Goal: Task Accomplishment & Management: Manage account settings

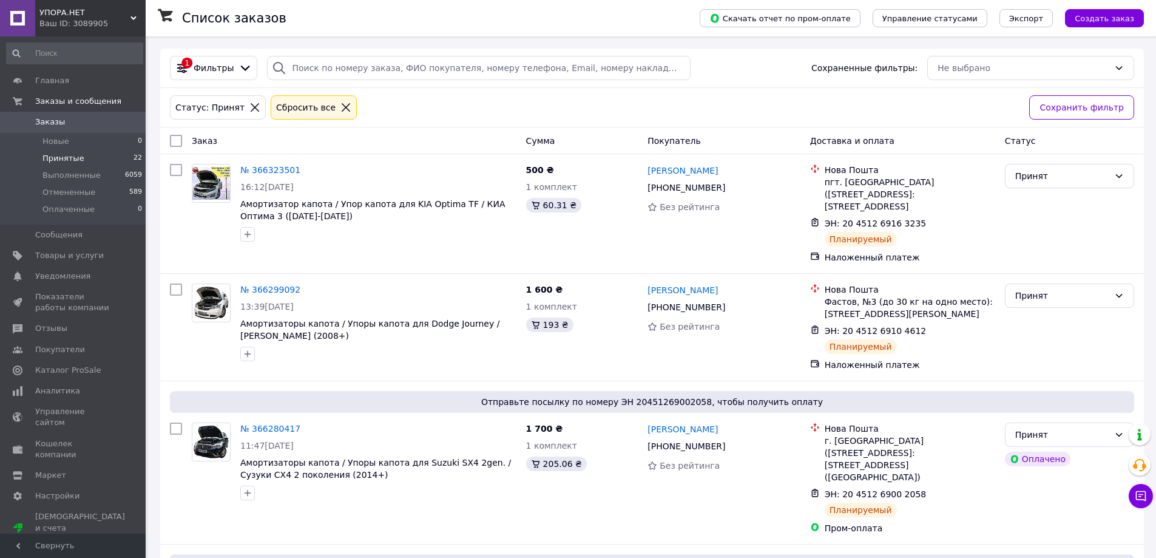
click at [341, 103] on icon at bounding box center [346, 107] width 11 height 11
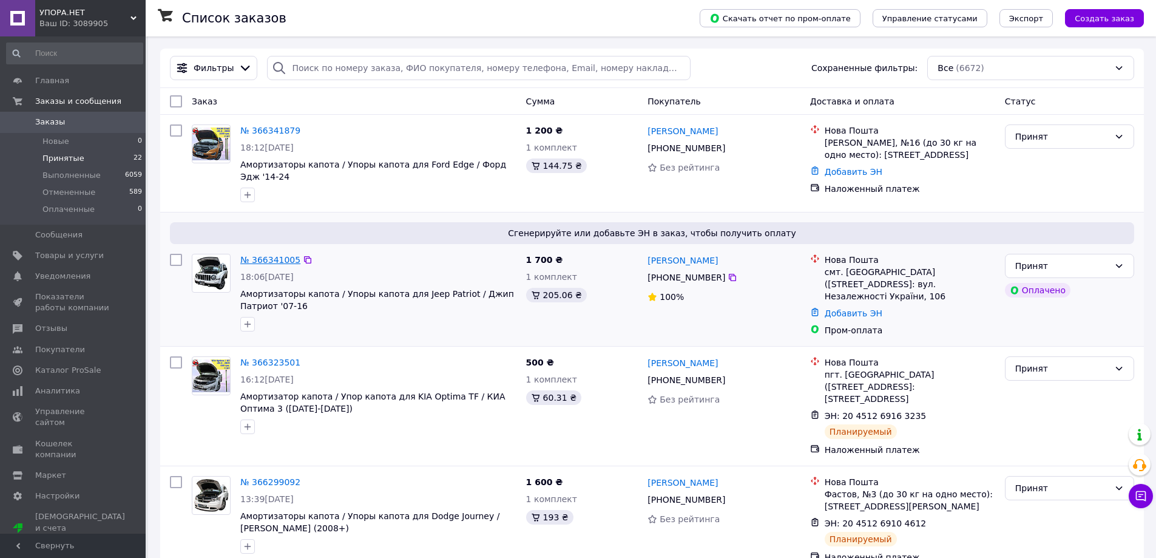
click at [269, 259] on link "№ 366341005" at bounding box center [270, 260] width 60 height 10
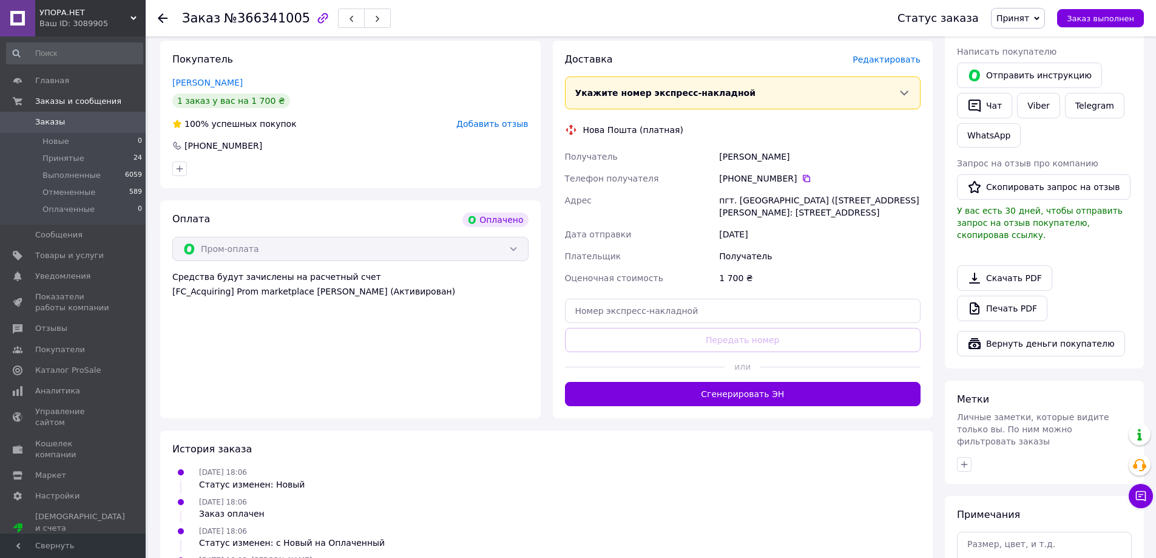
scroll to position [243, 0]
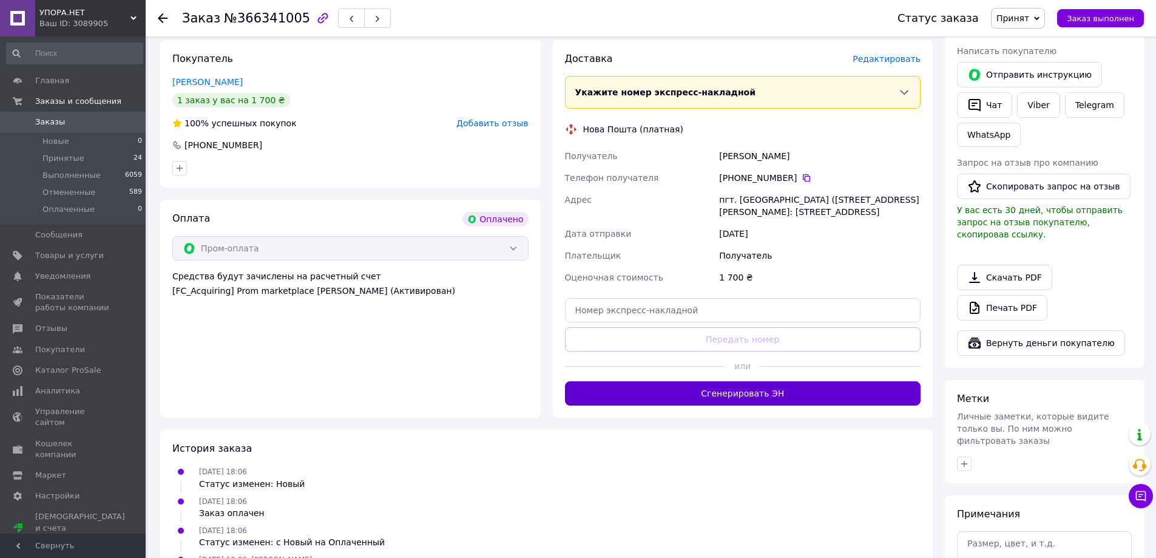
click at [753, 405] on button "Сгенерировать ЭН" at bounding box center [743, 393] width 356 height 24
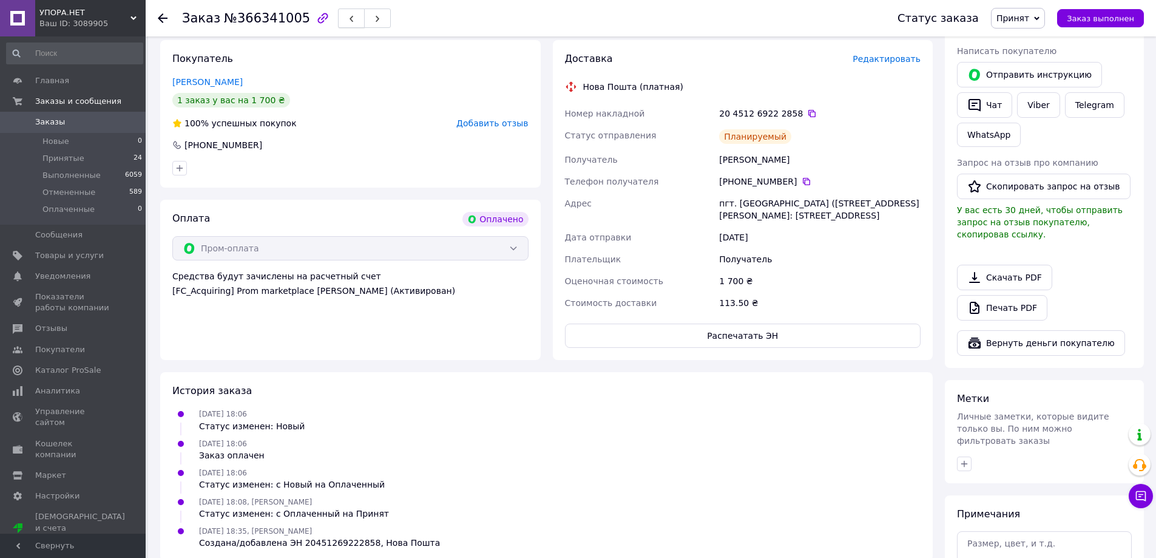
click at [348, 19] on icon "button" at bounding box center [351, 18] width 7 height 7
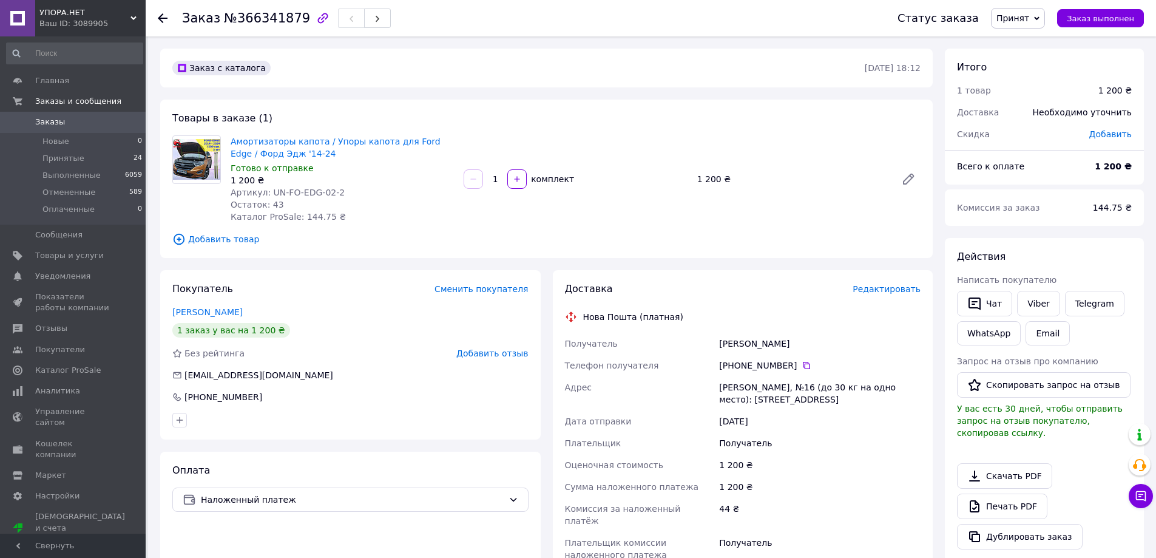
scroll to position [243, 0]
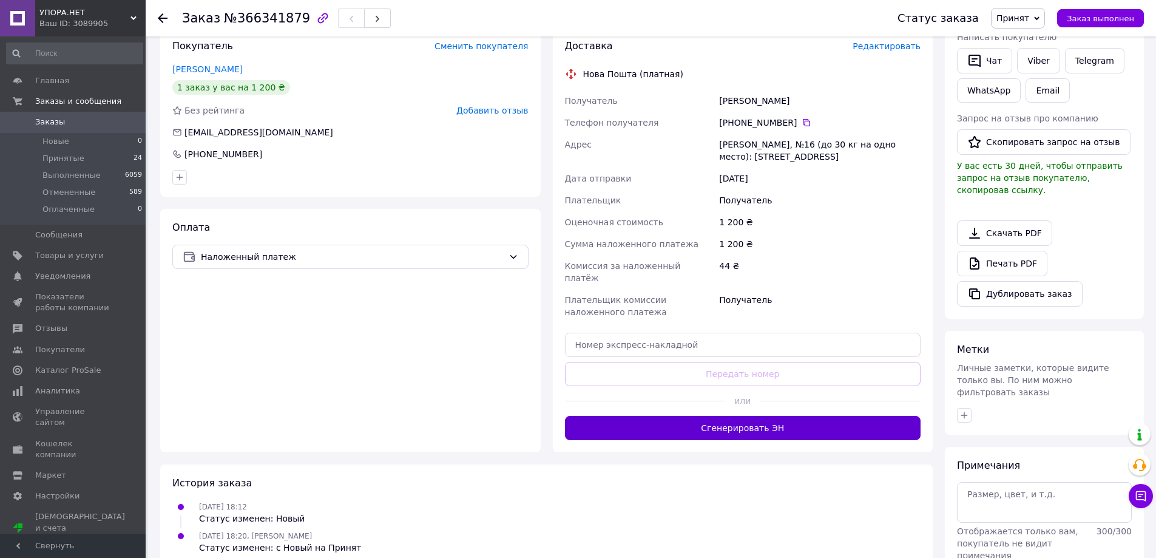
click at [737, 418] on button "Сгенерировать ЭН" at bounding box center [743, 428] width 356 height 24
